Goal: Task Accomplishment & Management: Manage account settings

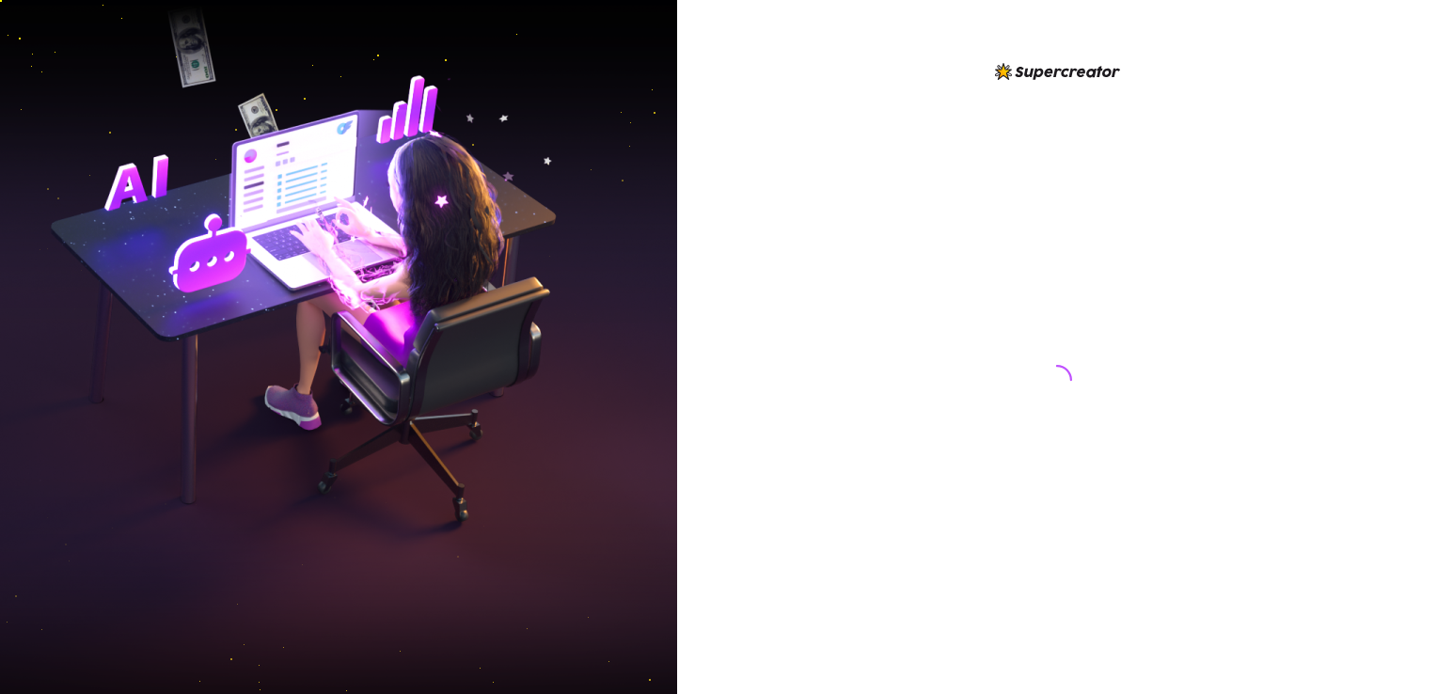
click at [465, 8] on img at bounding box center [338, 347] width 677 height 849
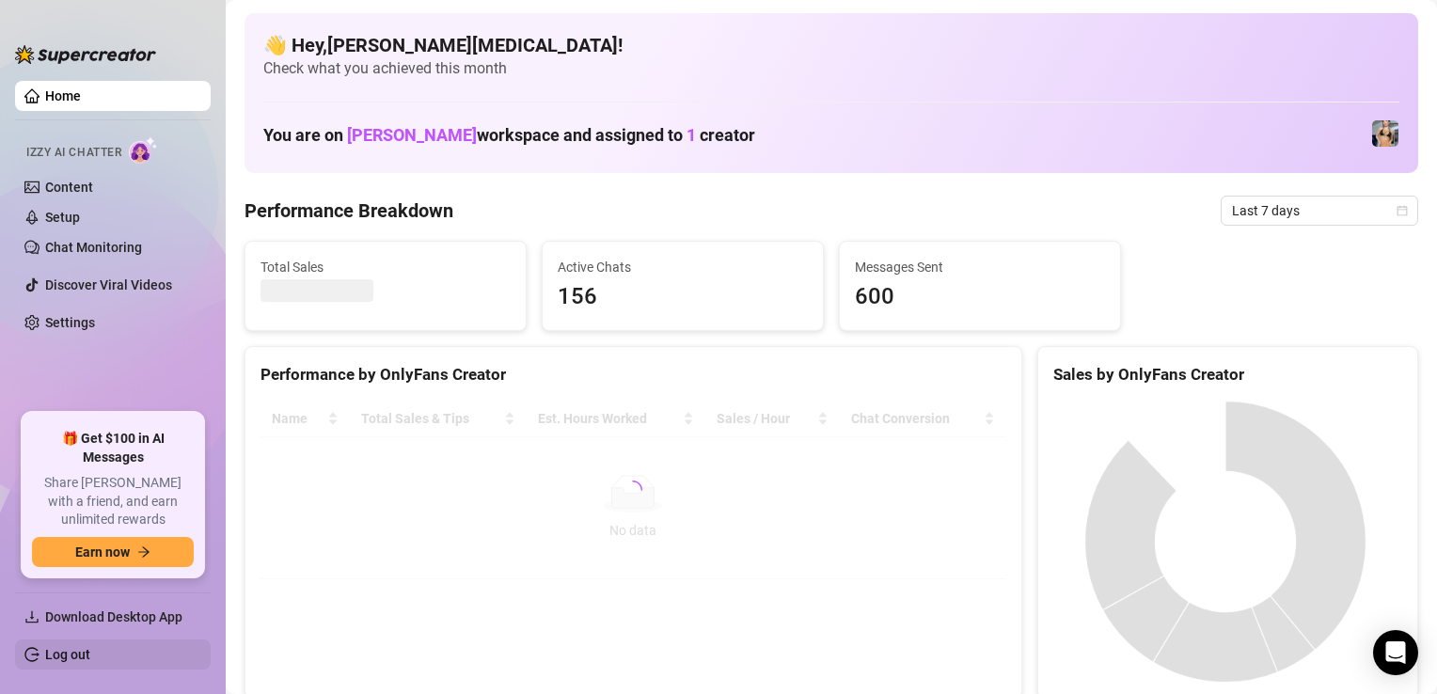
click at [90, 647] on link "Log out" at bounding box center [67, 654] width 45 height 15
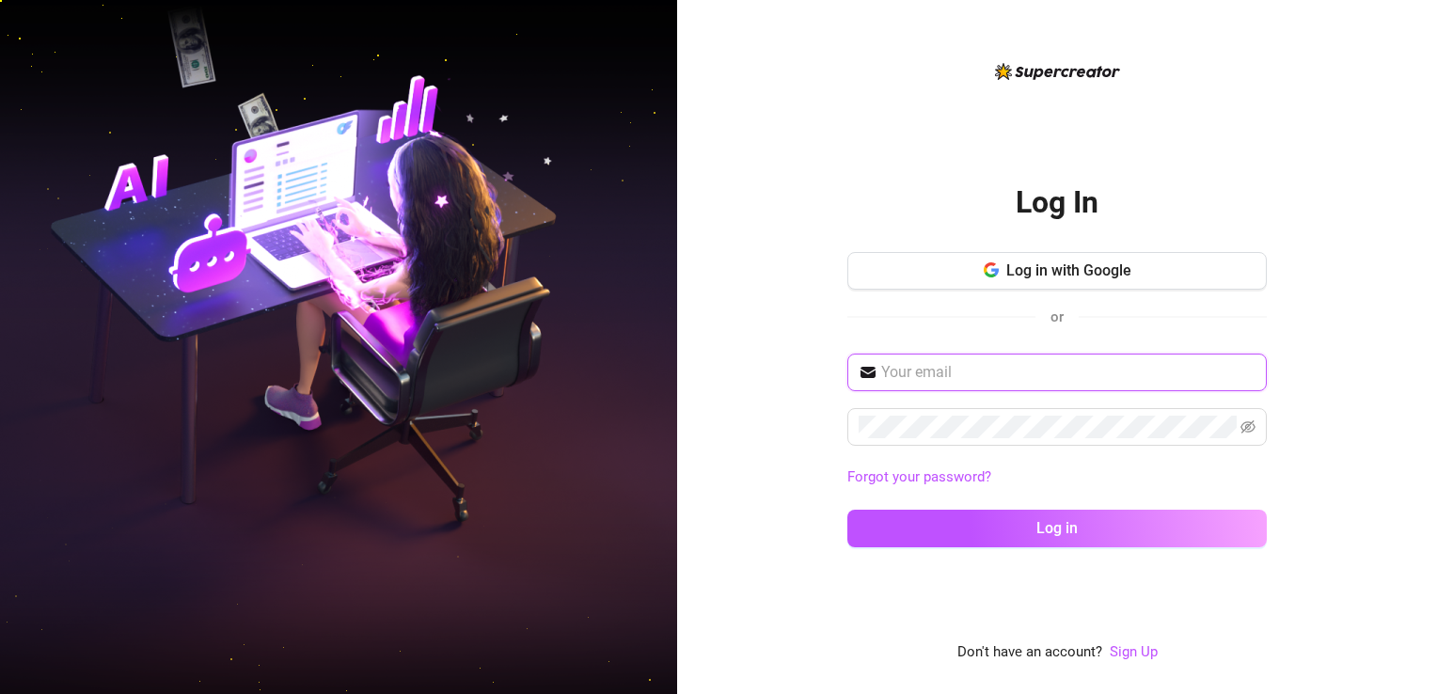
click at [930, 383] on input "text" at bounding box center [1068, 372] width 374 height 23
type input "[EMAIL_ADDRESS][DOMAIN_NAME]"
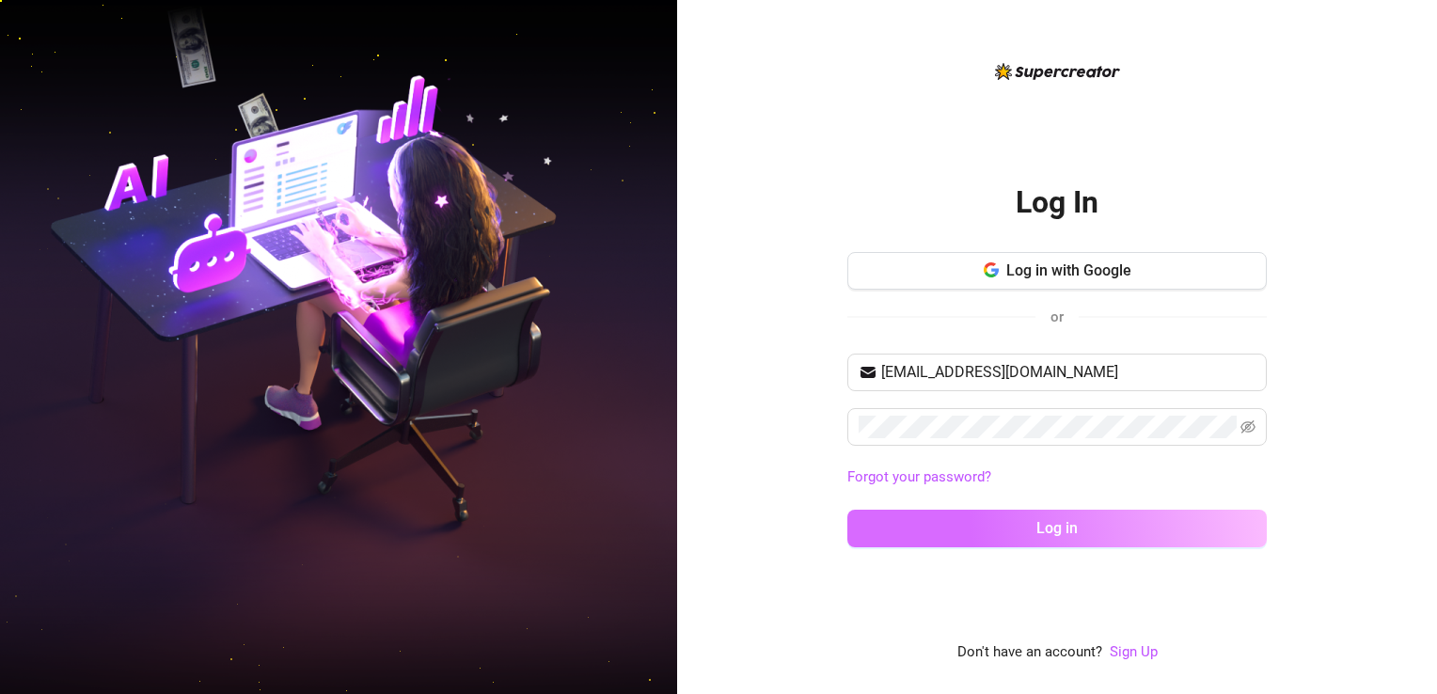
click at [986, 527] on button "Log in" at bounding box center [1056, 529] width 419 height 38
